Goal: Task Accomplishment & Management: Complete application form

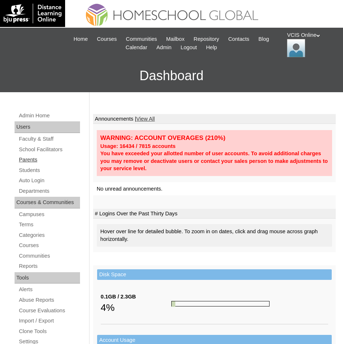
click at [34, 160] on link "Parents" at bounding box center [49, 159] width 62 height 9
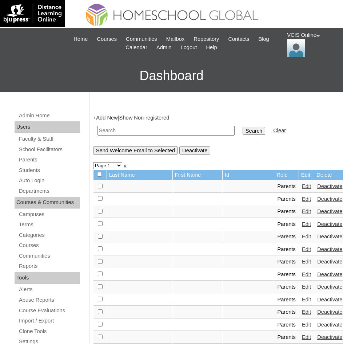
click at [116, 116] on link "Add New" at bounding box center [106, 118] width 21 height 6
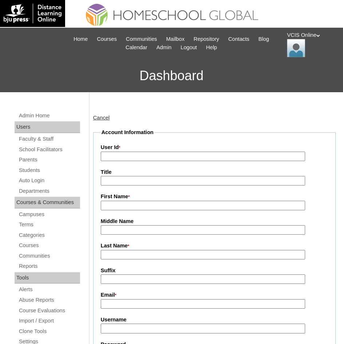
click at [121, 158] on input "User Id *" at bounding box center [203, 156] width 205 height 10
paste input "VCIS026-8B-PA2025"
type input "VCIS026-8B-PA2025"
click at [127, 207] on input "First Name *" at bounding box center [203, 206] width 205 height 10
type input "Jennalyn"
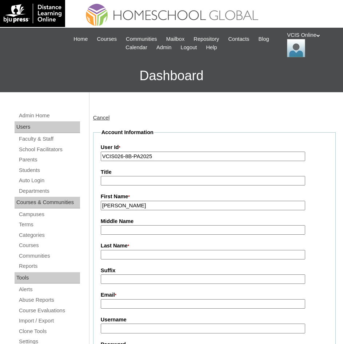
click at [110, 254] on input "Last Name *" at bounding box center [203, 255] width 205 height 10
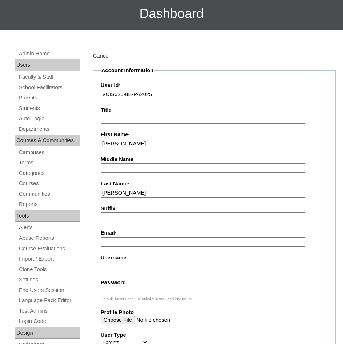
scroll to position [73, 0]
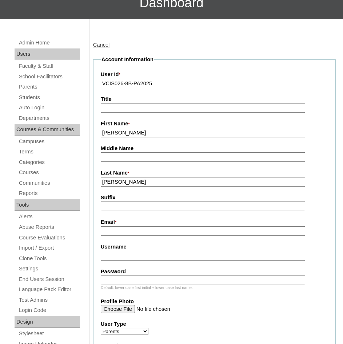
type input "Caballero"
click at [111, 233] on input "Email *" at bounding box center [203, 231] width 205 height 10
paste input "cnej16@gmail.com"
type input "cnej16@gmail.com"
click at [111, 257] on input "Username" at bounding box center [203, 255] width 205 height 10
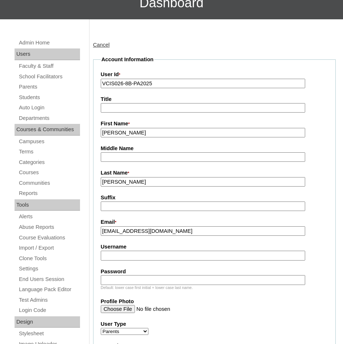
click at [108, 257] on input "Username" at bounding box center [203, 255] width 205 height 10
paste input "jcaballero2025"
type input "jcaballero2025"
click at [113, 283] on input "Password" at bounding box center [203, 280] width 205 height 10
paste input "qiOEIE"
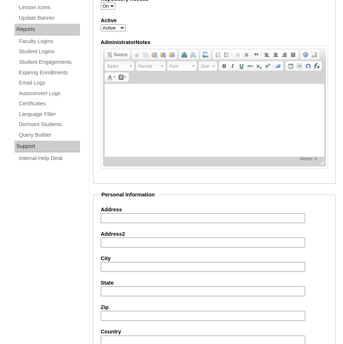
scroll to position [473, 0]
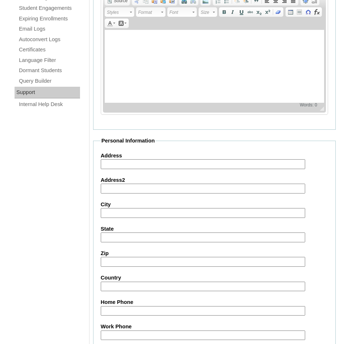
type input "qiOEIE"
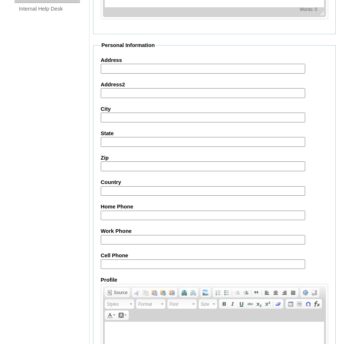
scroll to position [582, 0]
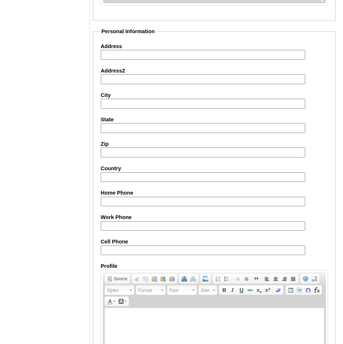
click at [114, 249] on input "Cell Phone" at bounding box center [203, 250] width 205 height 10
paste input "63-639397317890"
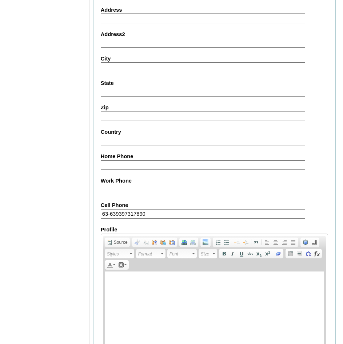
scroll to position [671, 0]
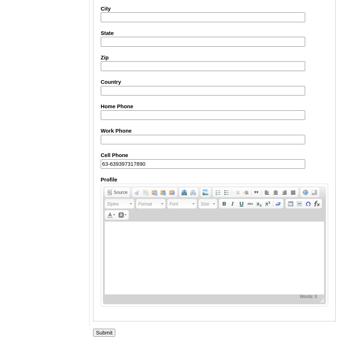
type input "63-639397317890"
click at [102, 331] on input "Submit" at bounding box center [104, 332] width 23 height 8
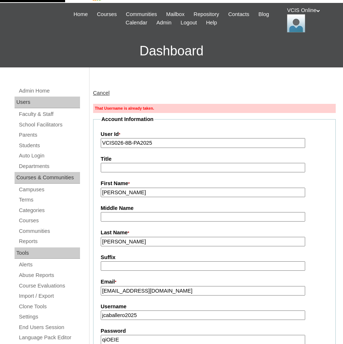
scroll to position [36, 0]
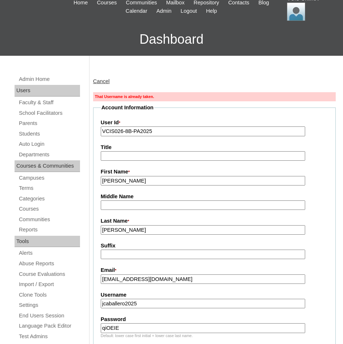
click at [102, 305] on input "jcaballero2025" at bounding box center [203, 303] width 205 height 10
click at [104, 305] on input "jcaballero2025" at bounding box center [203, 303] width 205 height 10
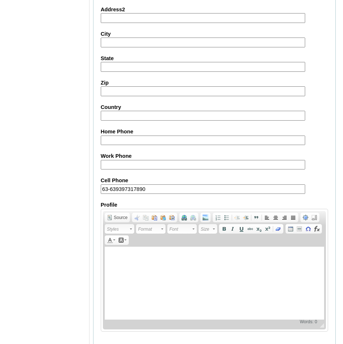
scroll to position [682, 0]
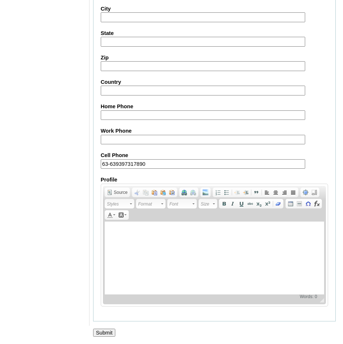
type input "j.caballero2025"
click at [105, 330] on input "Submit" at bounding box center [104, 332] width 23 height 8
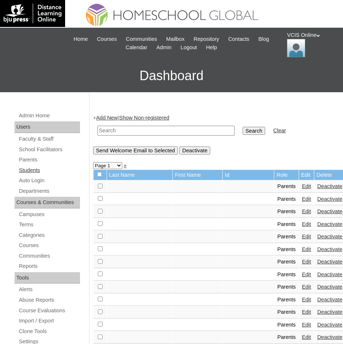
click at [25, 171] on link "Students" at bounding box center [49, 170] width 62 height 9
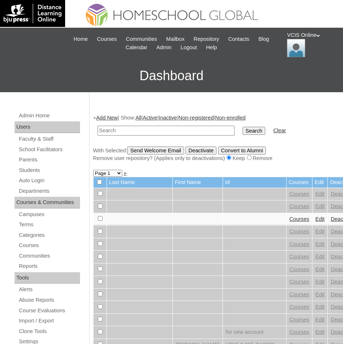
click at [111, 116] on link "Add New" at bounding box center [106, 118] width 21 height 6
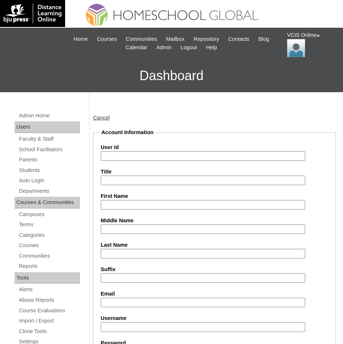
click at [118, 153] on input "User Id" at bounding box center [203, 156] width 205 height 10
paste input "VCIS028-8B-SA2025"
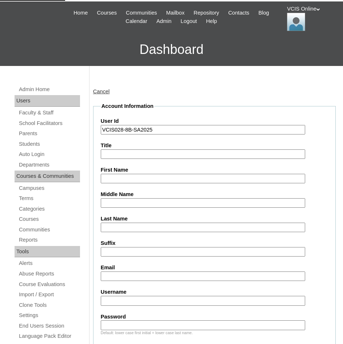
scroll to position [73, 0]
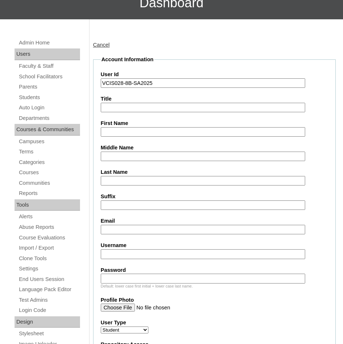
type input "VCIS028-8B-SA2025"
click at [112, 132] on input "First Name" at bounding box center [203, 132] width 205 height 10
paste input "Jude Balian"
type input "Jude Balian"
click at [123, 183] on input "Last Name" at bounding box center [203, 181] width 205 height 10
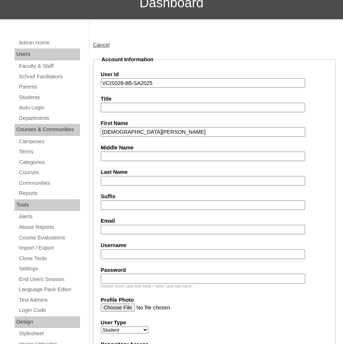
paste input "Caballero"
type input "Caballero"
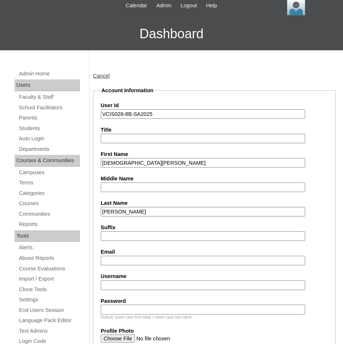
scroll to position [36, 0]
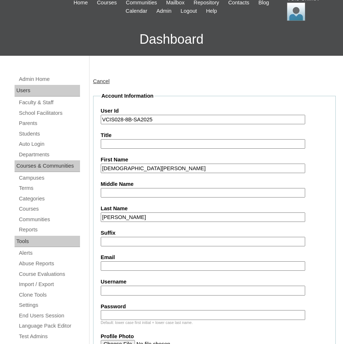
click at [116, 269] on input "Email" at bounding box center [203, 266] width 205 height 10
paste input "cnej16@gmail.com"
type input "cnej16@gmail.com"
click at [119, 290] on input "Username" at bounding box center [203, 290] width 205 height 10
paste input "jude.caballero2025"
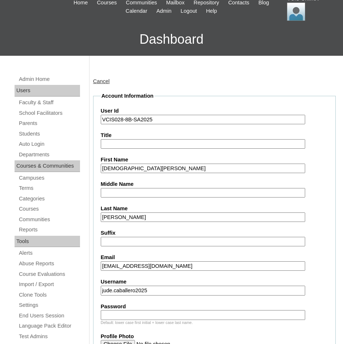
type input "jude.caballero2025"
click at [111, 320] on div "Default: lower case first initial + lower case last name." at bounding box center [214, 322] width 227 height 5
click at [112, 316] on input "Password" at bounding box center [203, 315] width 205 height 10
paste input "GdBDFo"
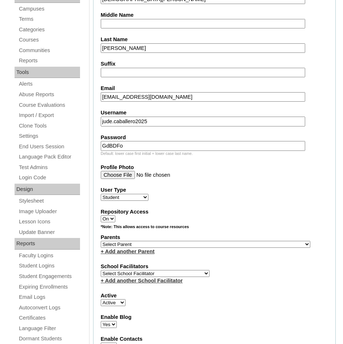
scroll to position [218, 0]
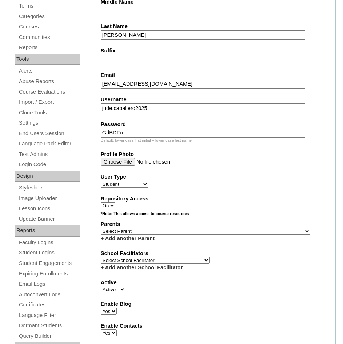
type input "GdBDFo"
click at [122, 230] on select "Select Parent , , , , , , , , , , , , , , , , , , , , , , , , , , , , , , , , ,…" at bounding box center [206, 230] width 210 height 7
select select "43546"
click at [101, 227] on select "Select Parent , , , , , , , , , , , , , , , , , , , , , , , , , , , , , , , , ,…" at bounding box center [206, 230] width 210 height 7
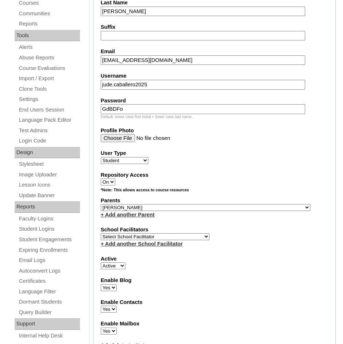
scroll to position [255, 0]
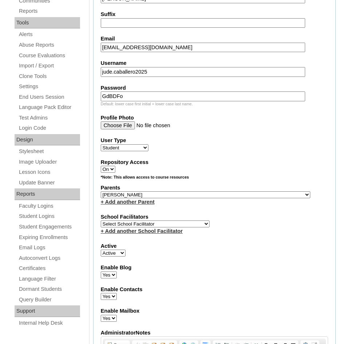
click at [129, 225] on select "Select School Facilitator Norman Añain Ruffa Abadijas Mary Abella Gloryfe Abion…" at bounding box center [155, 223] width 109 height 7
select select "38718"
click at [101, 220] on select "Select School Facilitator Norman Añain Ruffa Abadijas Mary Abella Gloryfe Abion…" at bounding box center [155, 223] width 109 height 7
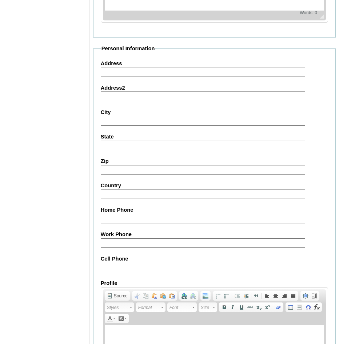
scroll to position [692, 0]
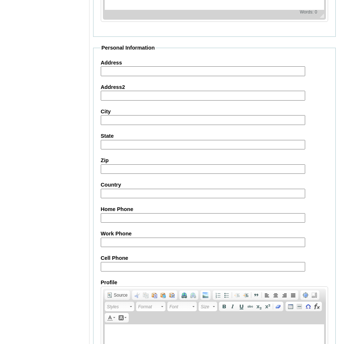
click at [128, 270] on input "Cell Phone" at bounding box center [203, 267] width 205 height 10
paste input "63-639397317890"
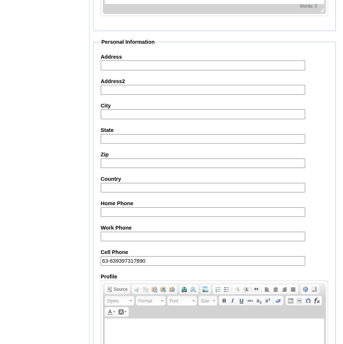
scroll to position [795, 0]
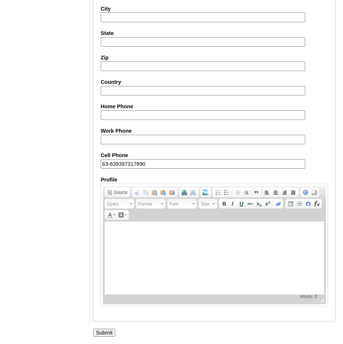
type input "63-639397317890"
click at [110, 332] on input "Submit" at bounding box center [104, 332] width 23 height 8
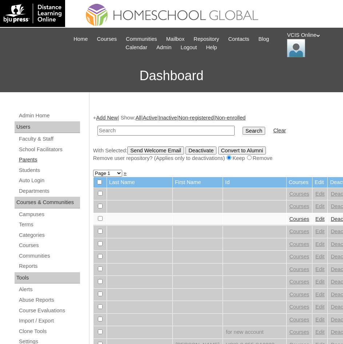
drag, startPoint x: 32, startPoint y: 160, endPoint x: 36, endPoint y: 158, distance: 4.6
click at [32, 160] on link "Parents" at bounding box center [49, 159] width 62 height 9
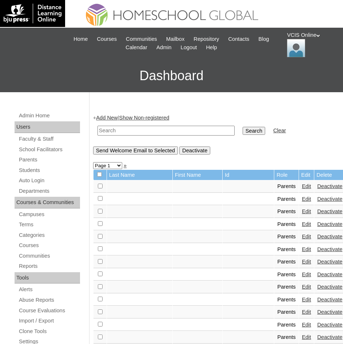
click at [118, 128] on input "text" at bounding box center [166, 131] width 137 height 10
paste input "VCIS026-8B-PA2025"
type input "VCIS026-8B-PA2025"
click at [243, 129] on input "Search" at bounding box center [254, 131] width 23 height 8
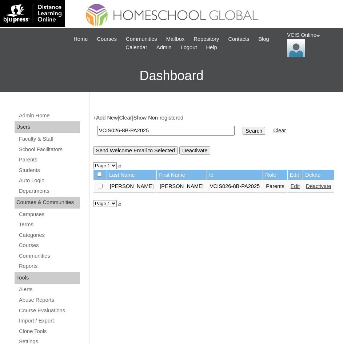
click at [291, 187] on link "Edit" at bounding box center [295, 186] width 9 height 6
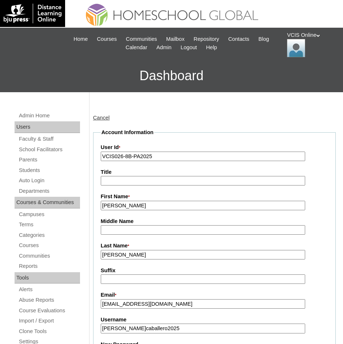
click at [136, 252] on input "Caballero" at bounding box center [203, 255] width 205 height 10
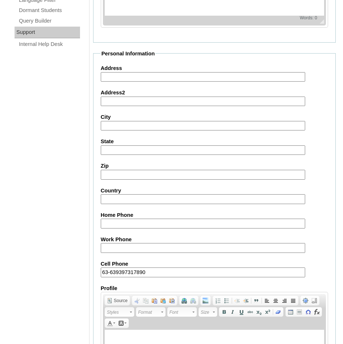
scroll to position [644, 0]
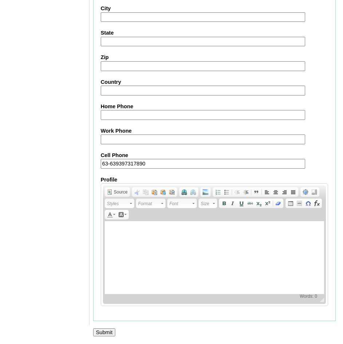
type input "Caballero (2025)"
click at [112, 332] on input "Submit" at bounding box center [104, 332] width 23 height 8
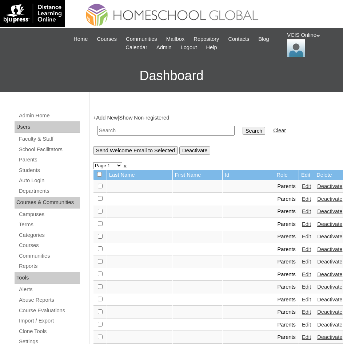
click at [121, 132] on input "text" at bounding box center [166, 131] width 137 height 10
paste input "VCIS028-8B-SA2025"
type input "VCIS028-8B-SA2025"
click at [243, 130] on input "Search" at bounding box center [254, 131] width 23 height 8
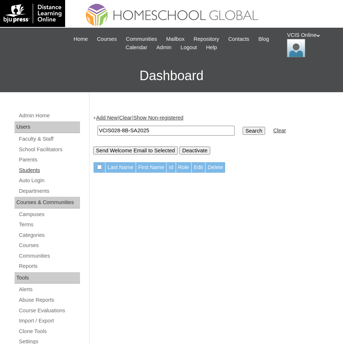
click at [26, 170] on link "Students" at bounding box center [49, 170] width 62 height 9
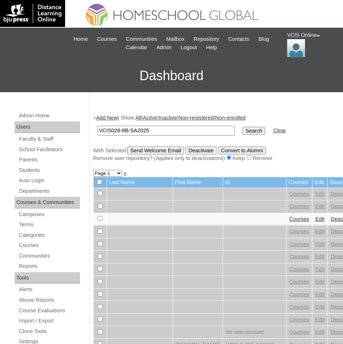
type input "VCIS028-8B-SA2025"
click at [243, 131] on input "Search" at bounding box center [254, 131] width 23 height 8
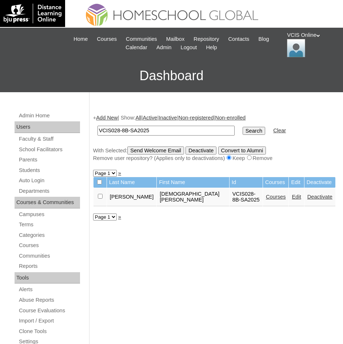
click at [266, 194] on link "Courses" at bounding box center [276, 197] width 20 height 6
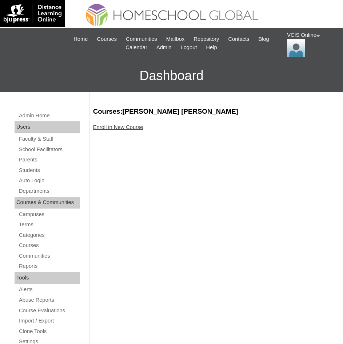
click at [98, 126] on link "Enroll in New Course" at bounding box center [118, 127] width 50 height 6
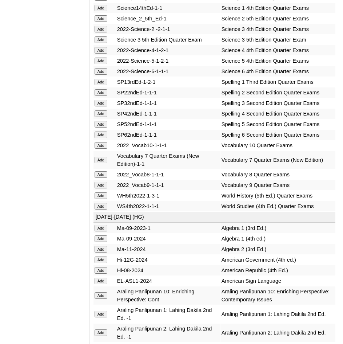
scroll to position [1820, 0]
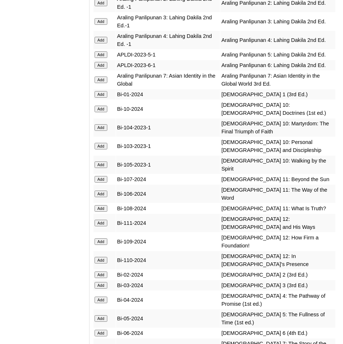
scroll to position [2075, 0]
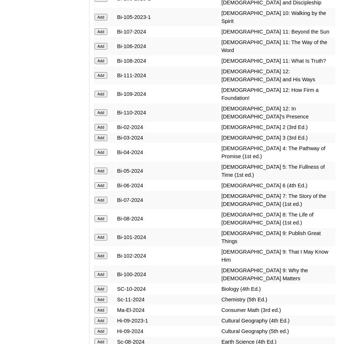
scroll to position [2220, 0]
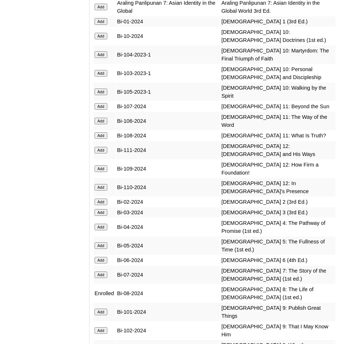
scroll to position [2147, 0]
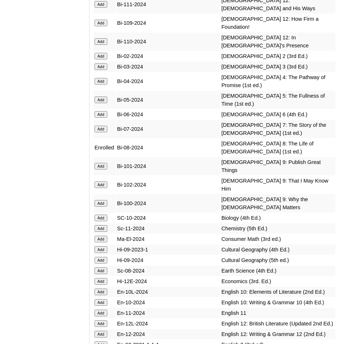
scroll to position [2293, 0]
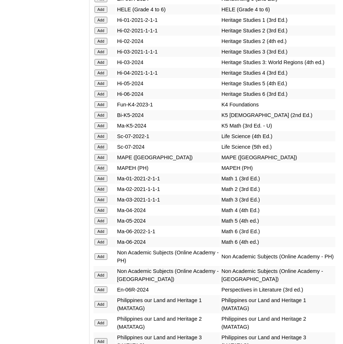
scroll to position [3167, 0]
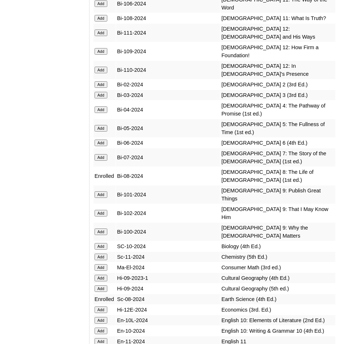
scroll to position [2293, 0]
